Goal: Task Accomplishment & Management: Complete application form

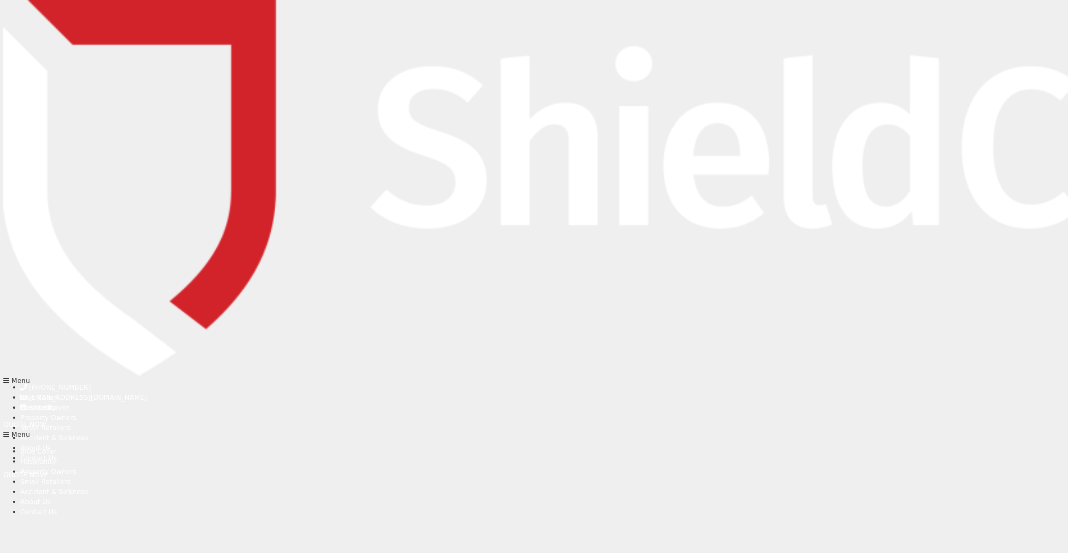
type input "[PERSON_NAME]"
type input "[PERSON_NAME][EMAIL_ADDRESS][DOMAIN_NAME]"
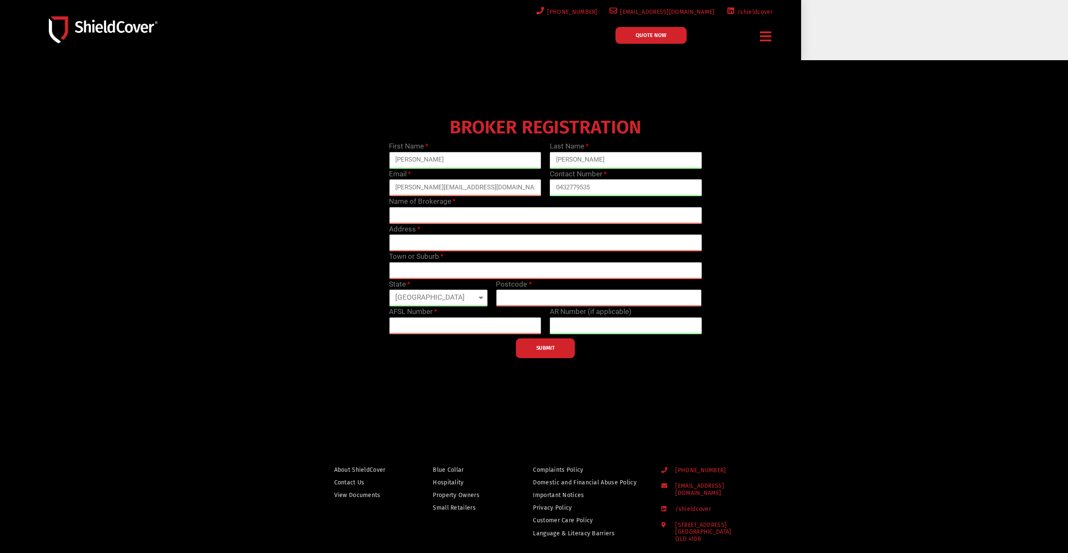
type input "0432779535"
type input "Ausure Cairns Insurance Brokers"
click at [457, 239] on input "text" at bounding box center [545, 242] width 313 height 17
type input "[STREET_ADDRESS]"
type input "EDGE HILL"
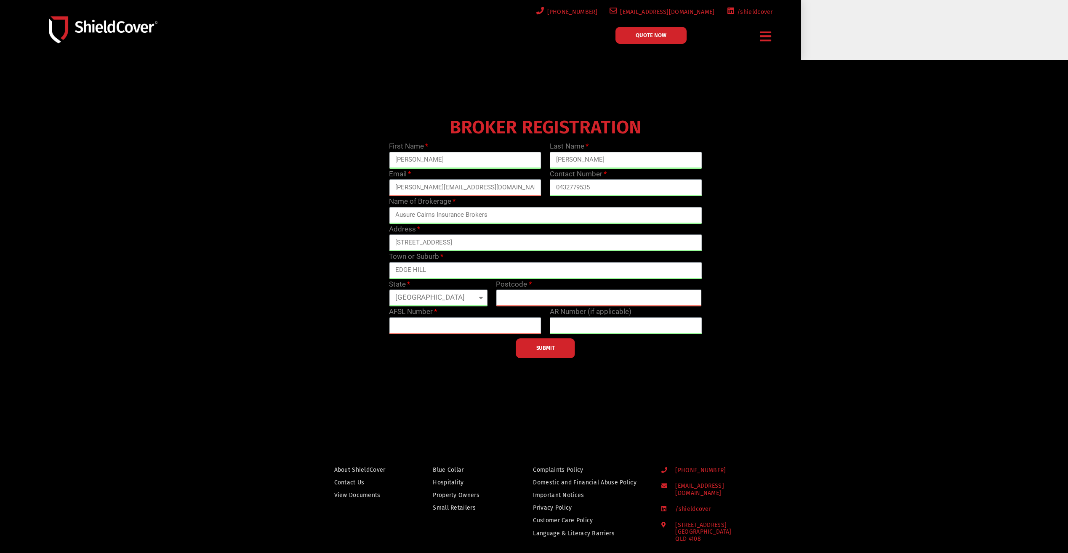
type input "4870"
click at [424, 325] on input "text" at bounding box center [465, 325] width 152 height 17
click at [566, 323] on input "text" at bounding box center [626, 325] width 152 height 17
click at [465, 330] on input "text" at bounding box center [465, 325] width 152 height 17
click at [428, 325] on input "text" at bounding box center [465, 325] width 152 height 17
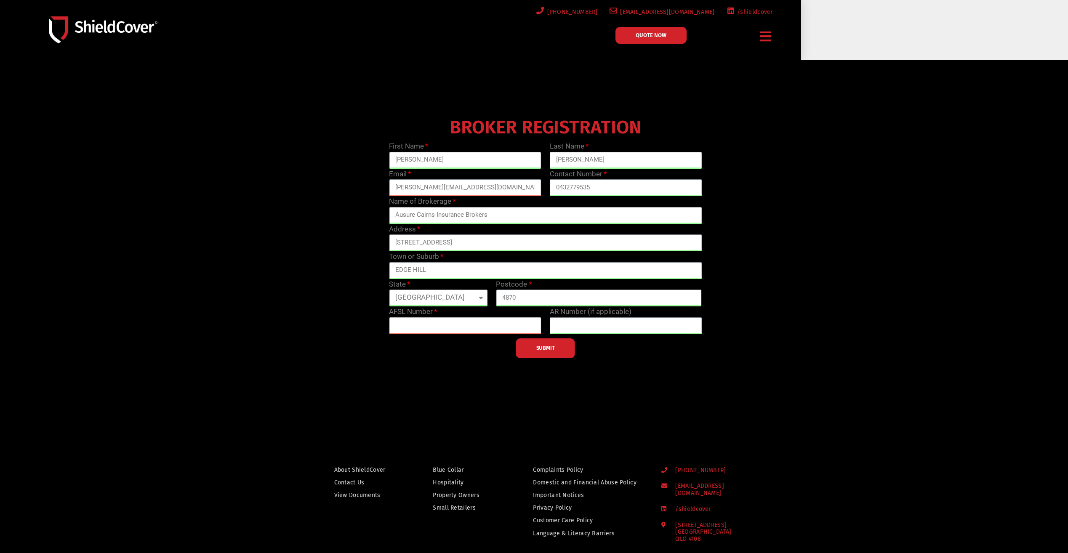
paste input "238433"
type input "238433"
click at [551, 347] on span "SUBMIT" at bounding box center [545, 348] width 19 height 2
